Goal: Task Accomplishment & Management: Use online tool/utility

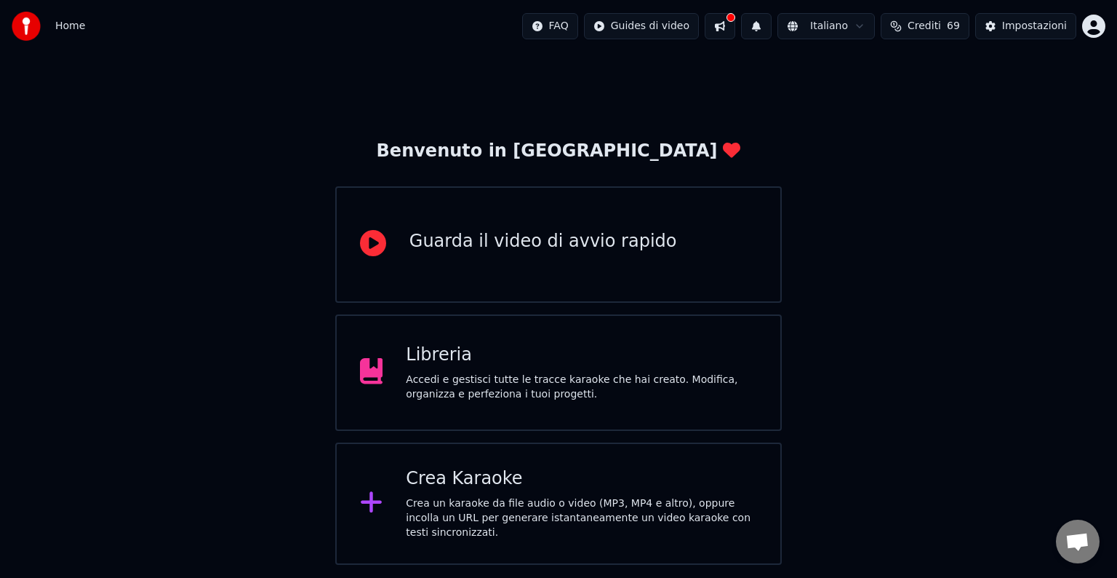
click at [479, 377] on div "Accedi e gestisci tutte le tracce karaoke che hai creato. Modifica, organizza e…" at bounding box center [581, 386] width 351 height 29
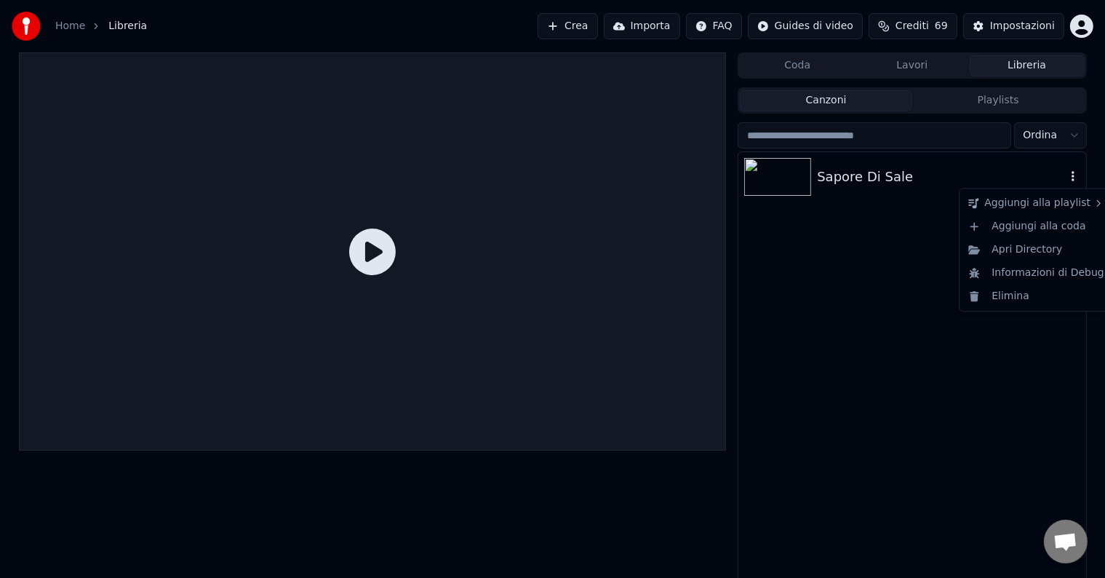
click at [1069, 174] on icon "button" at bounding box center [1073, 176] width 15 height 12
click at [1007, 293] on div "Elimina" at bounding box center [1036, 295] width 148 height 23
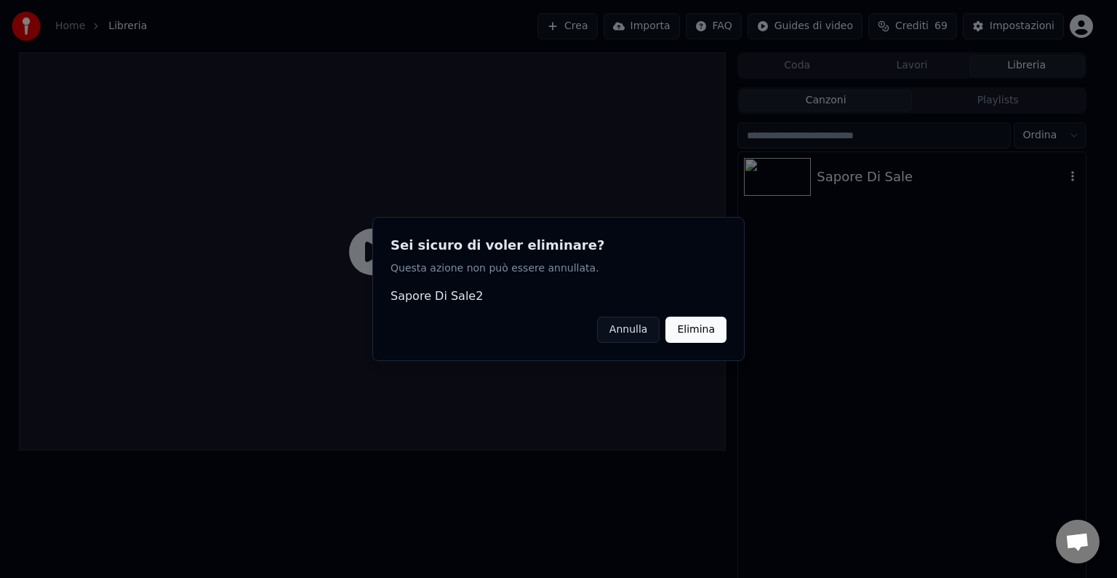
click at [733, 328] on div "Sei sicuro di voler eliminare? Questa azione non può essere annullata. Sapore D…" at bounding box center [558, 289] width 372 height 144
click at [711, 327] on button "Elimina" at bounding box center [696, 329] width 61 height 26
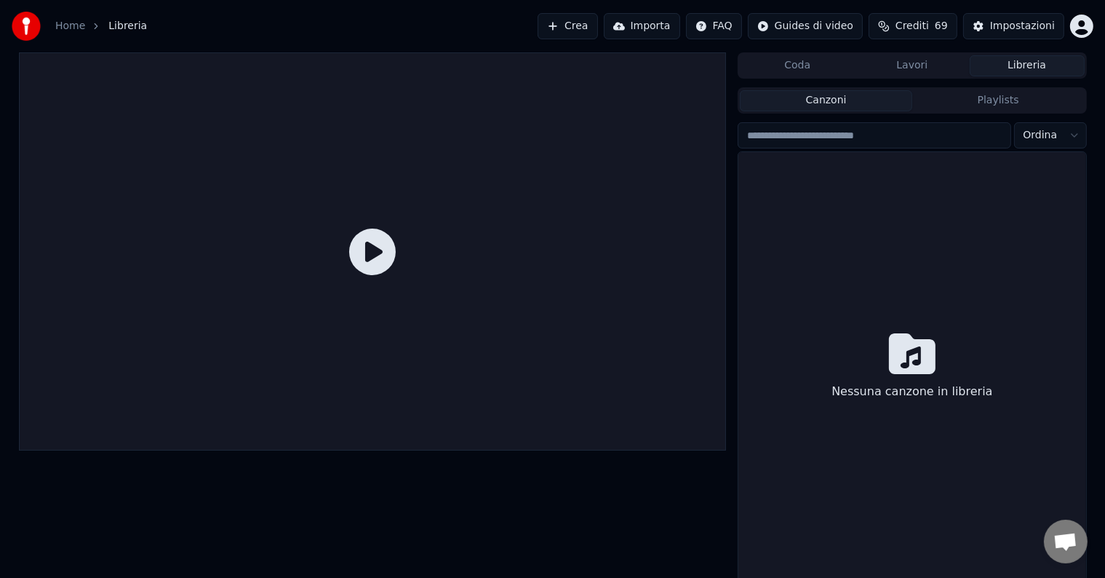
click at [370, 250] on icon at bounding box center [372, 251] width 47 height 47
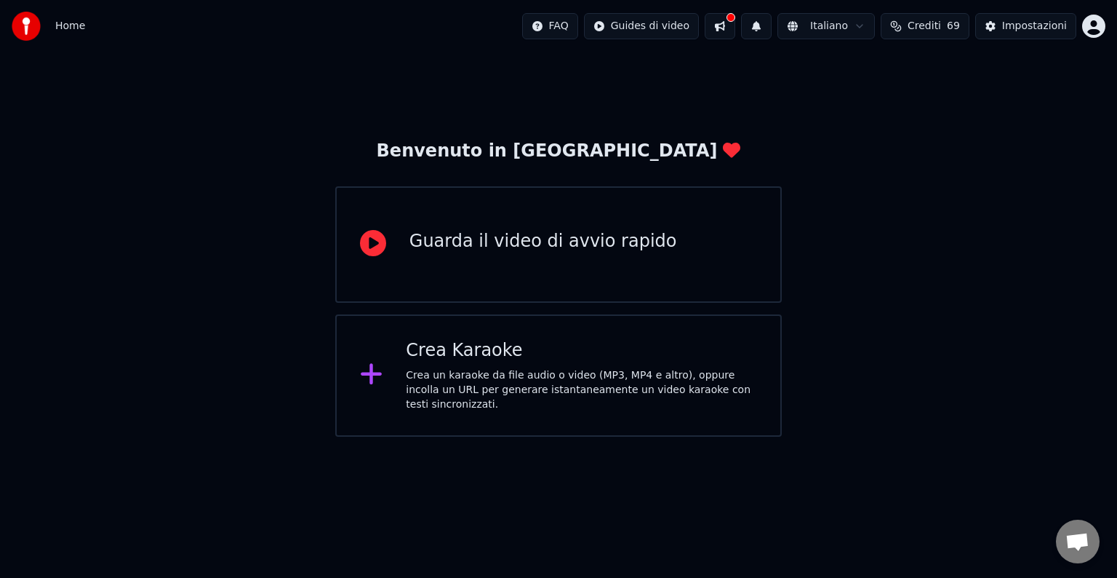
click at [515, 345] on div "Crea Karaoke" at bounding box center [581, 350] width 351 height 23
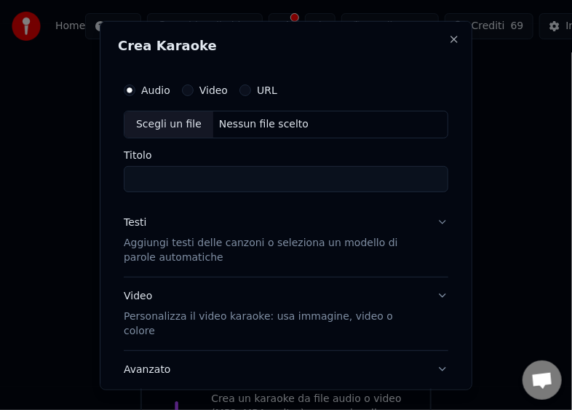
click at [151, 123] on div "Scegli un file" at bounding box center [168, 124] width 89 height 26
click at [143, 120] on div "Scegli un file" at bounding box center [168, 124] width 89 height 26
type input "**********"
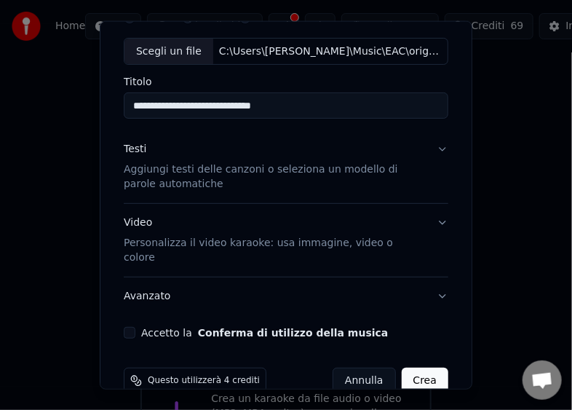
scroll to position [85, 0]
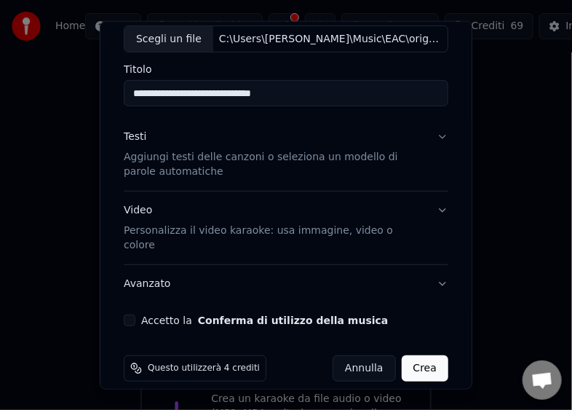
click at [129, 314] on button "Accetto la Conferma di utilizzo della musica" at bounding box center [130, 320] width 12 height 12
click at [417, 355] on button "Crea" at bounding box center [425, 368] width 47 height 26
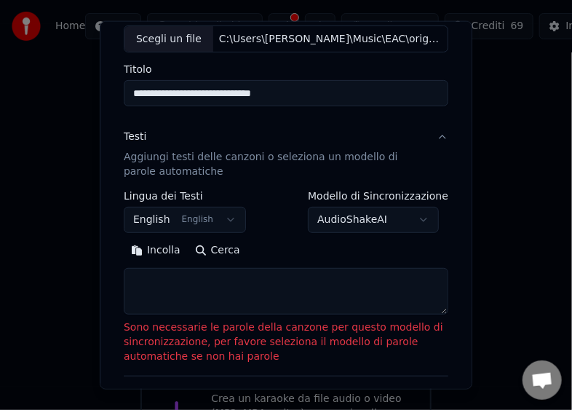
click at [134, 252] on button "Incolla" at bounding box center [156, 250] width 64 height 23
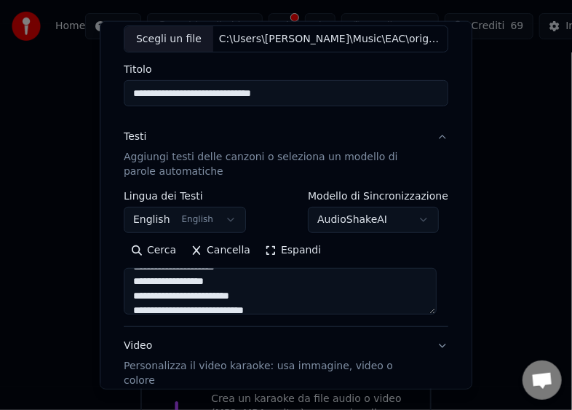
scroll to position [109, 0]
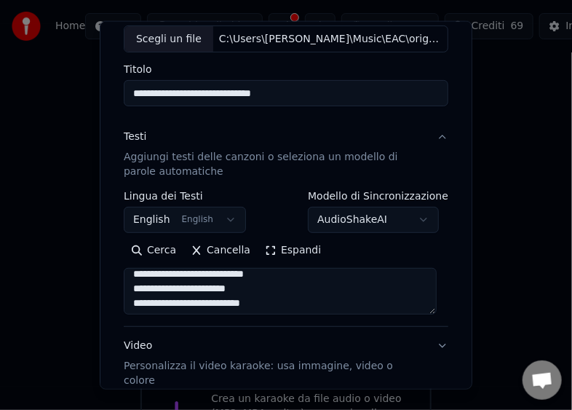
type textarea "**********"
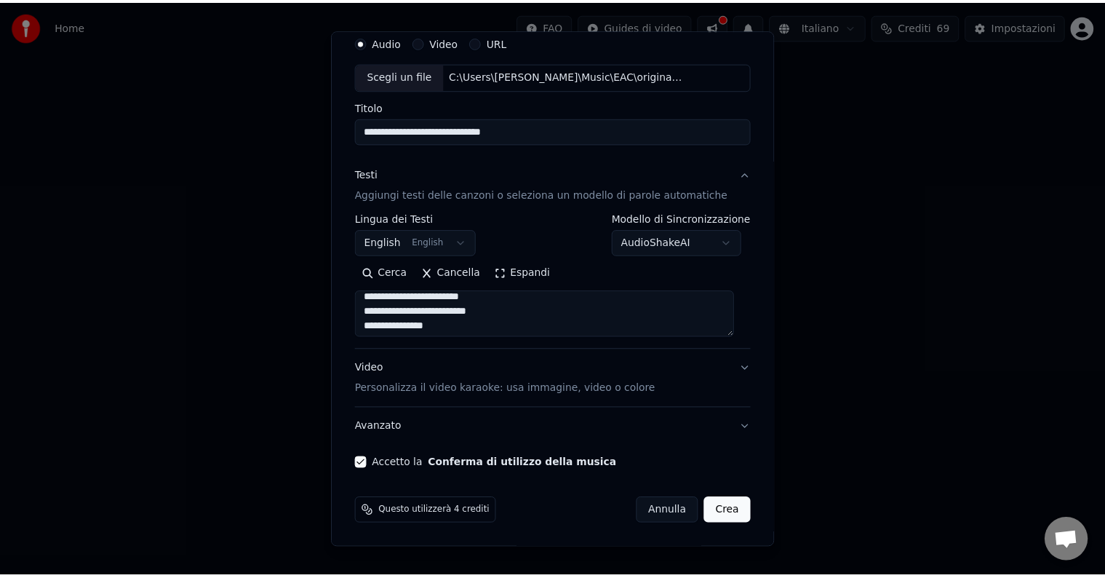
scroll to position [55, 0]
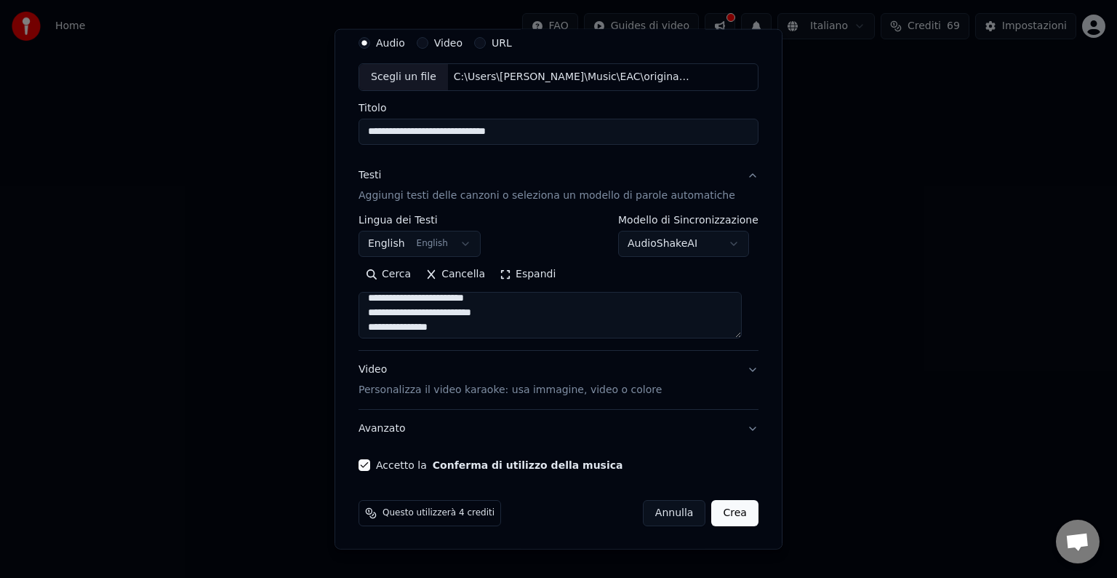
click at [715, 506] on button "Crea" at bounding box center [735, 513] width 47 height 26
select select "**"
type textarea "**********"
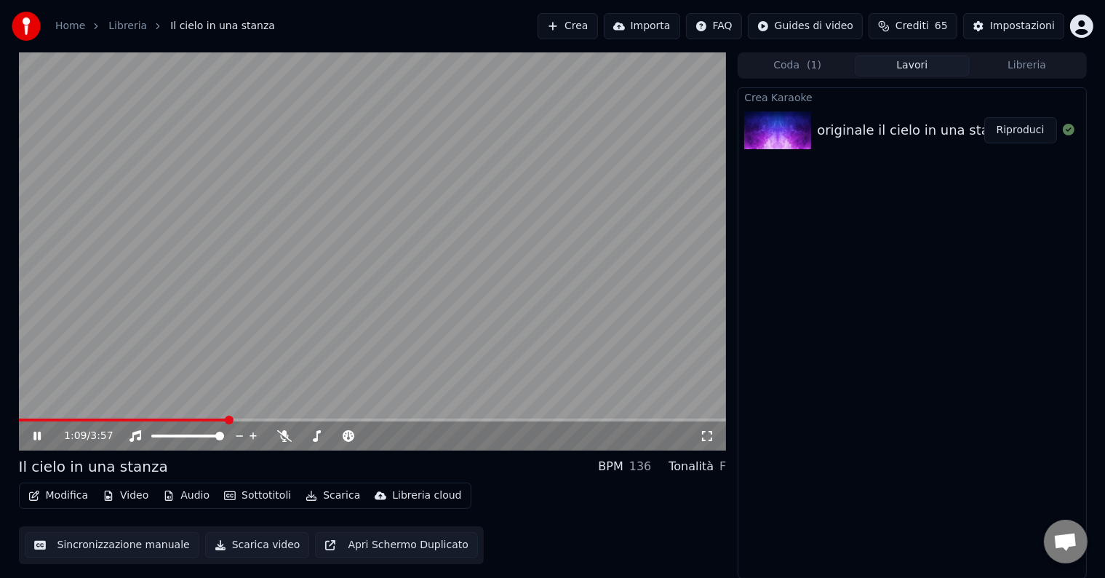
drag, startPoint x: 186, startPoint y: 418, endPoint x: 108, endPoint y: 416, distance: 78.6
click at [108, 416] on video at bounding box center [373, 251] width 708 height 398
click at [105, 419] on span at bounding box center [123, 419] width 209 height 3
click at [29, 418] on video at bounding box center [373, 251] width 708 height 398
click at [33, 431] on icon at bounding box center [48, 436] width 34 height 12
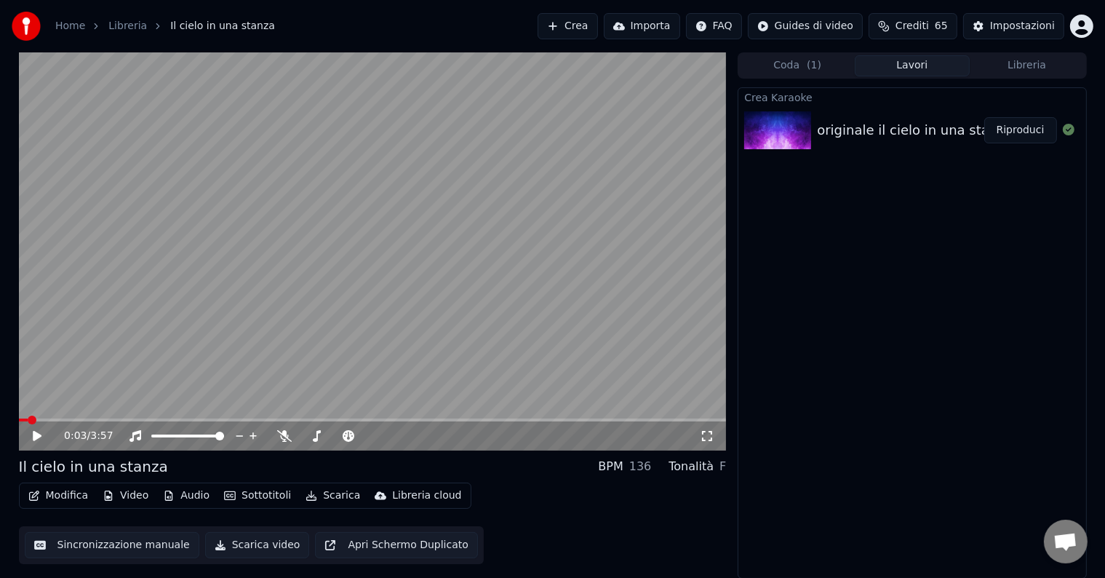
click at [28, 415] on span at bounding box center [32, 419] width 9 height 9
drag, startPoint x: 29, startPoint y: 413, endPoint x: 4, endPoint y: 418, distance: 26.0
click at [4, 418] on div "0:03 / 3:57 Il cielo in una stanza BPM 136 Tonalità F Modifica Video Audio Sott…" at bounding box center [552, 315] width 1105 height 526
click at [35, 432] on icon at bounding box center [37, 436] width 9 height 10
click at [195, 434] on span at bounding box center [195, 435] width 9 height 9
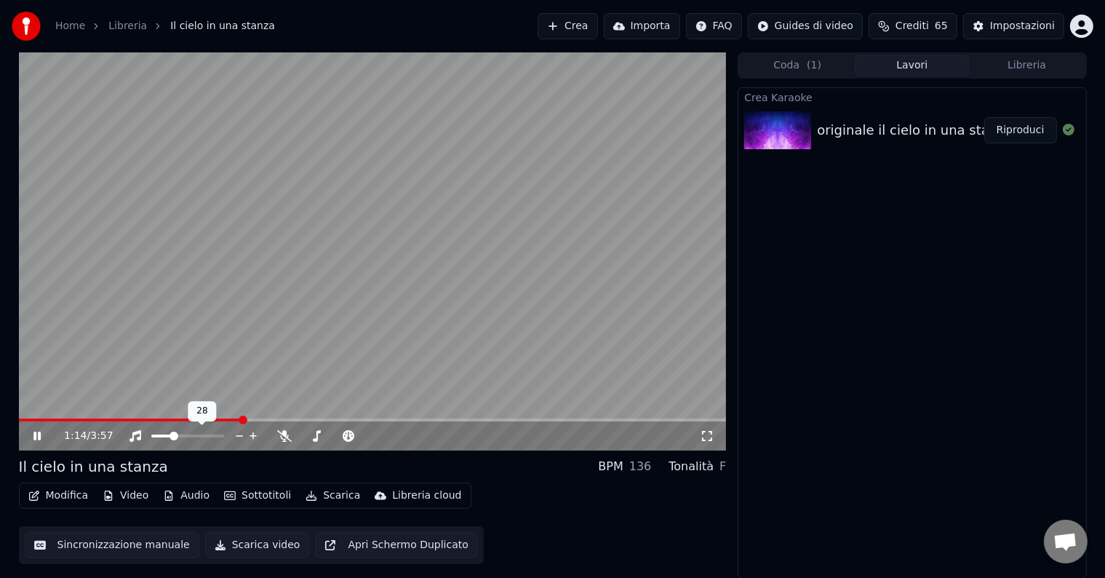
click at [172, 438] on span at bounding box center [174, 435] width 9 height 9
click at [162, 434] on span at bounding box center [165, 435] width 9 height 9
click at [270, 544] on button "Scarica video" at bounding box center [257, 545] width 105 height 26
